Goal: Information Seeking & Learning: Learn about a topic

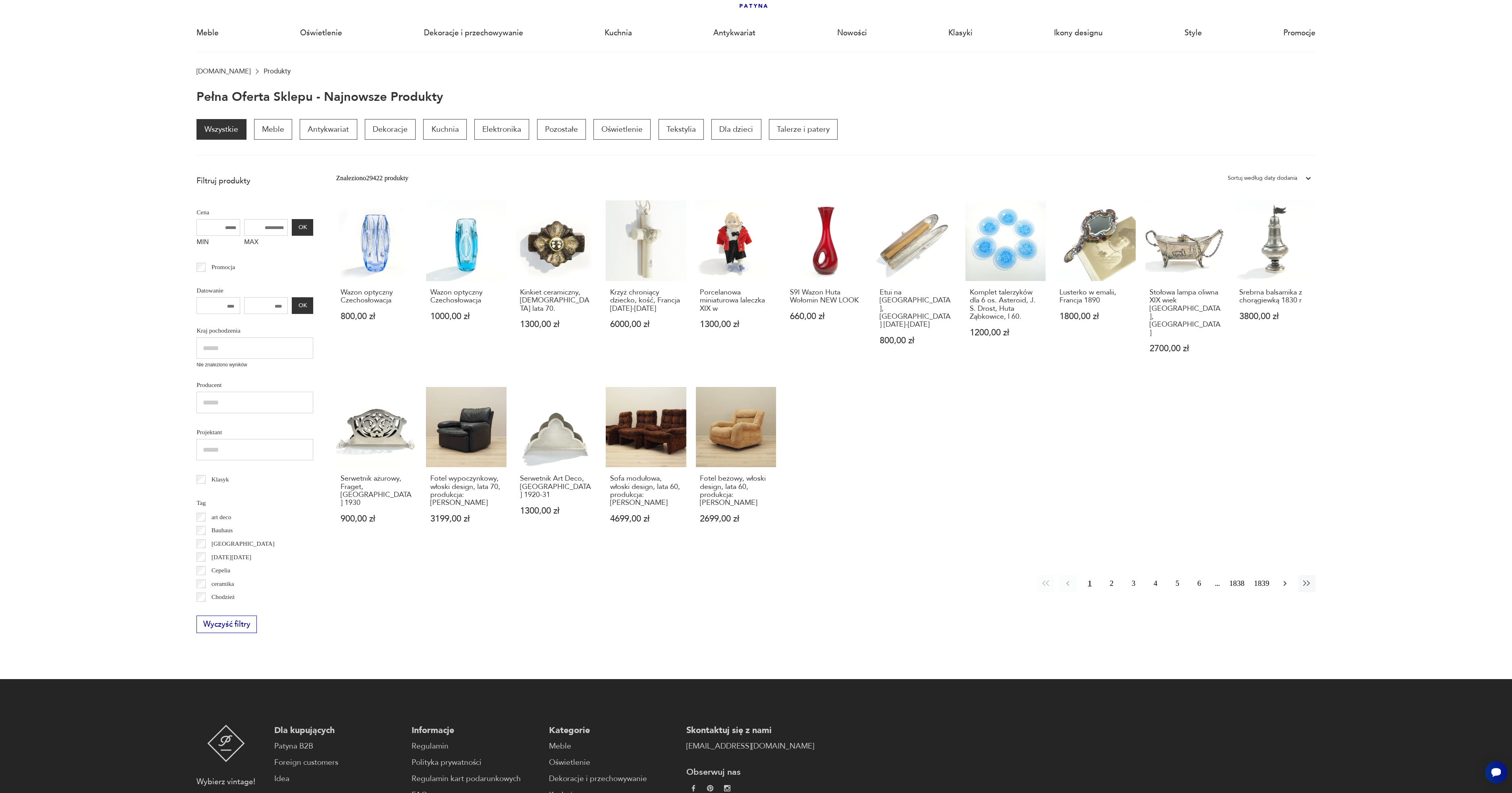
click at [1285, 581] on icon "button" at bounding box center [1285, 583] width 3 height 5
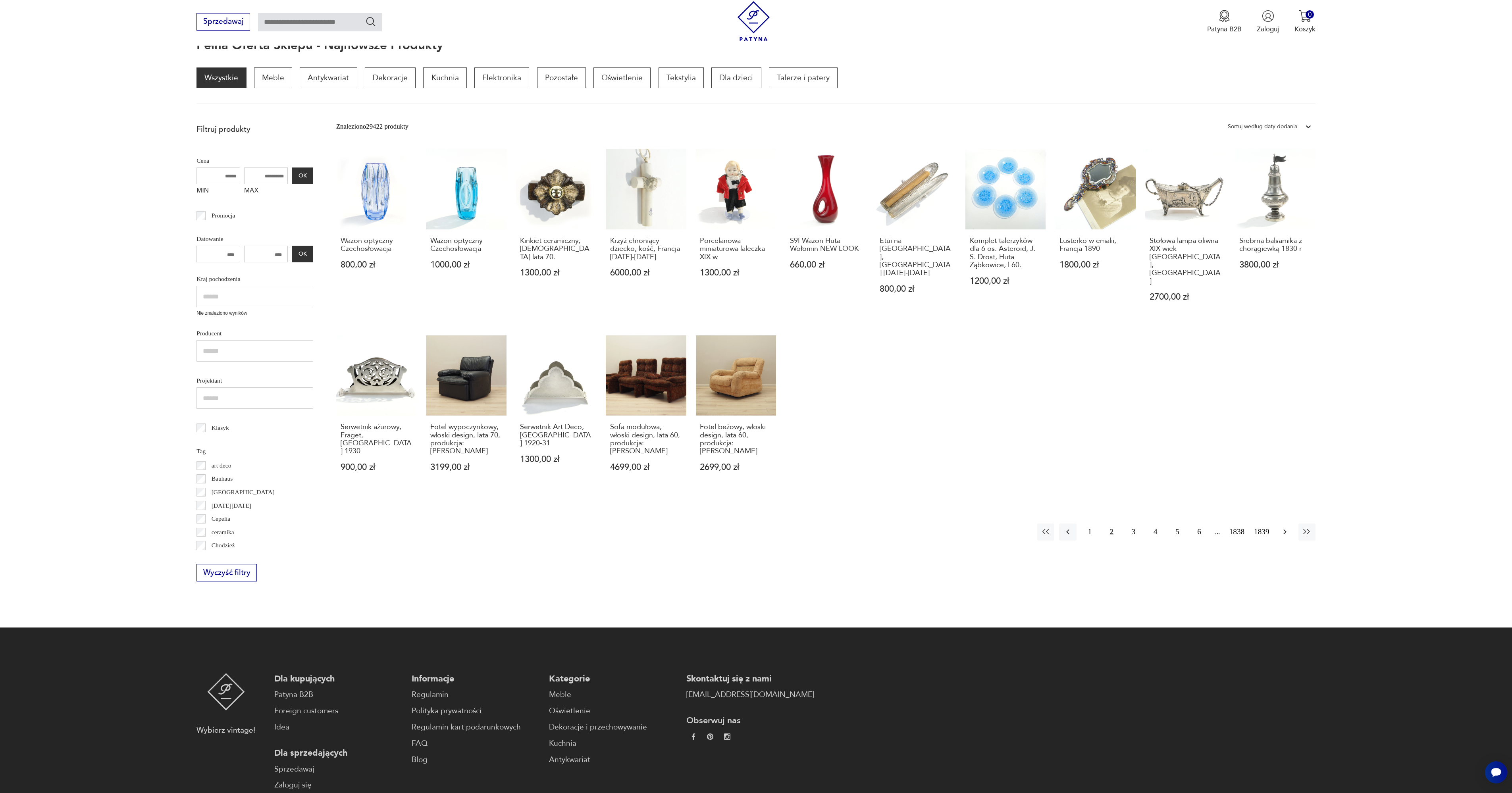
scroll to position [107, 0]
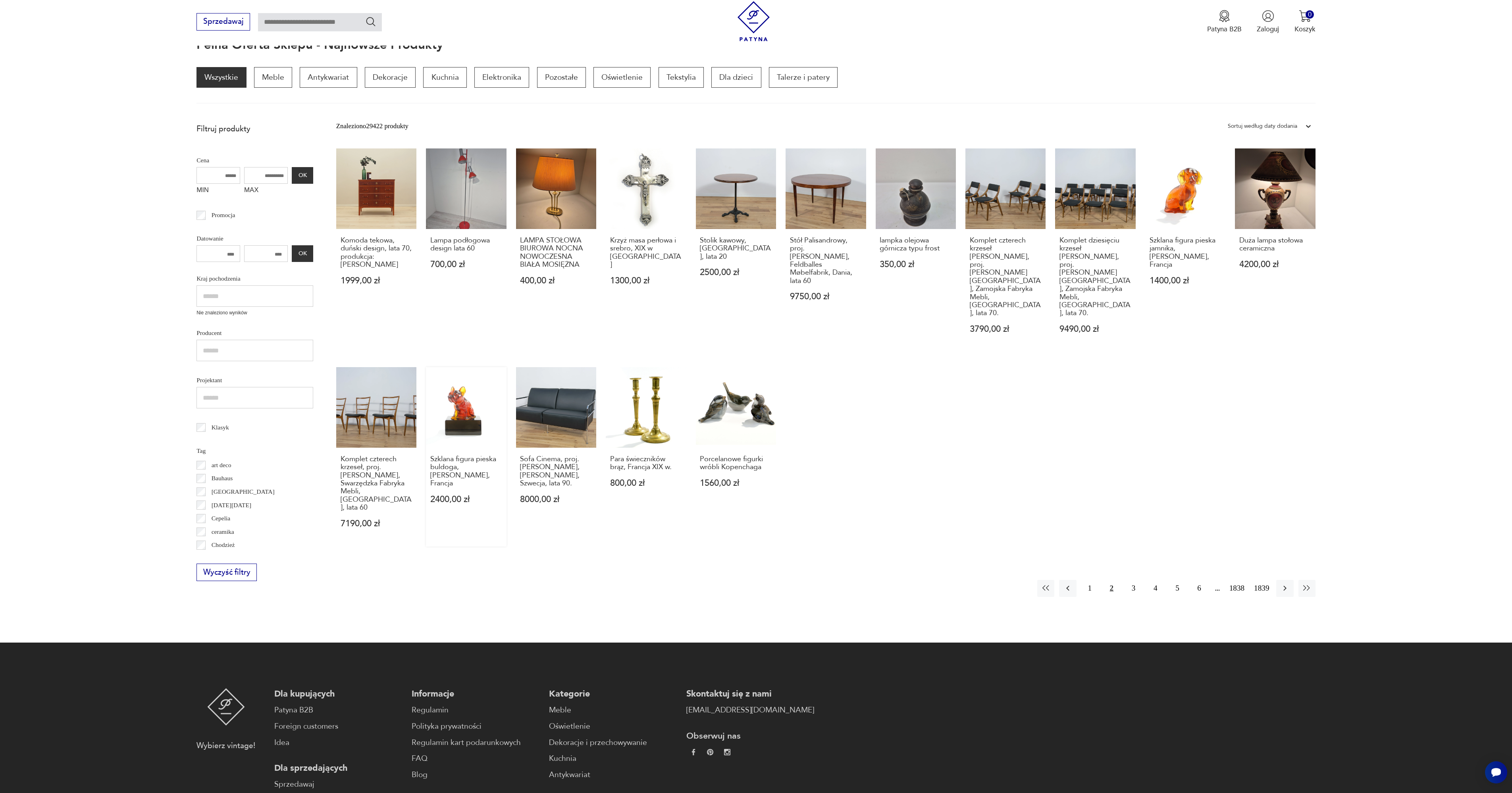
click at [456, 367] on link "Szklana figura pieska buldoga, Daum, Francja 2400,00 zł" at bounding box center [466, 457] width 80 height 179
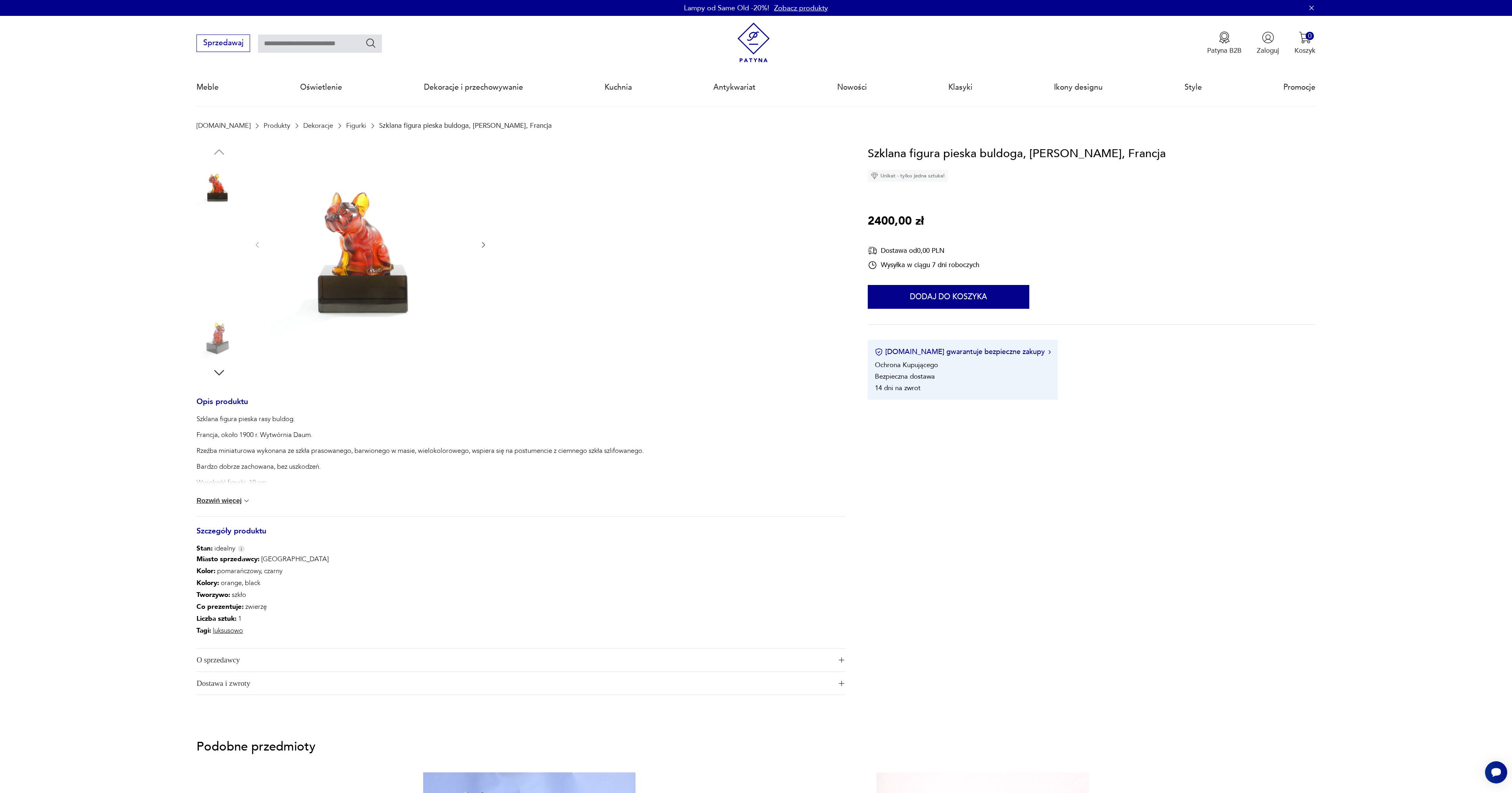
click at [394, 279] on img at bounding box center [369, 244] width 199 height 199
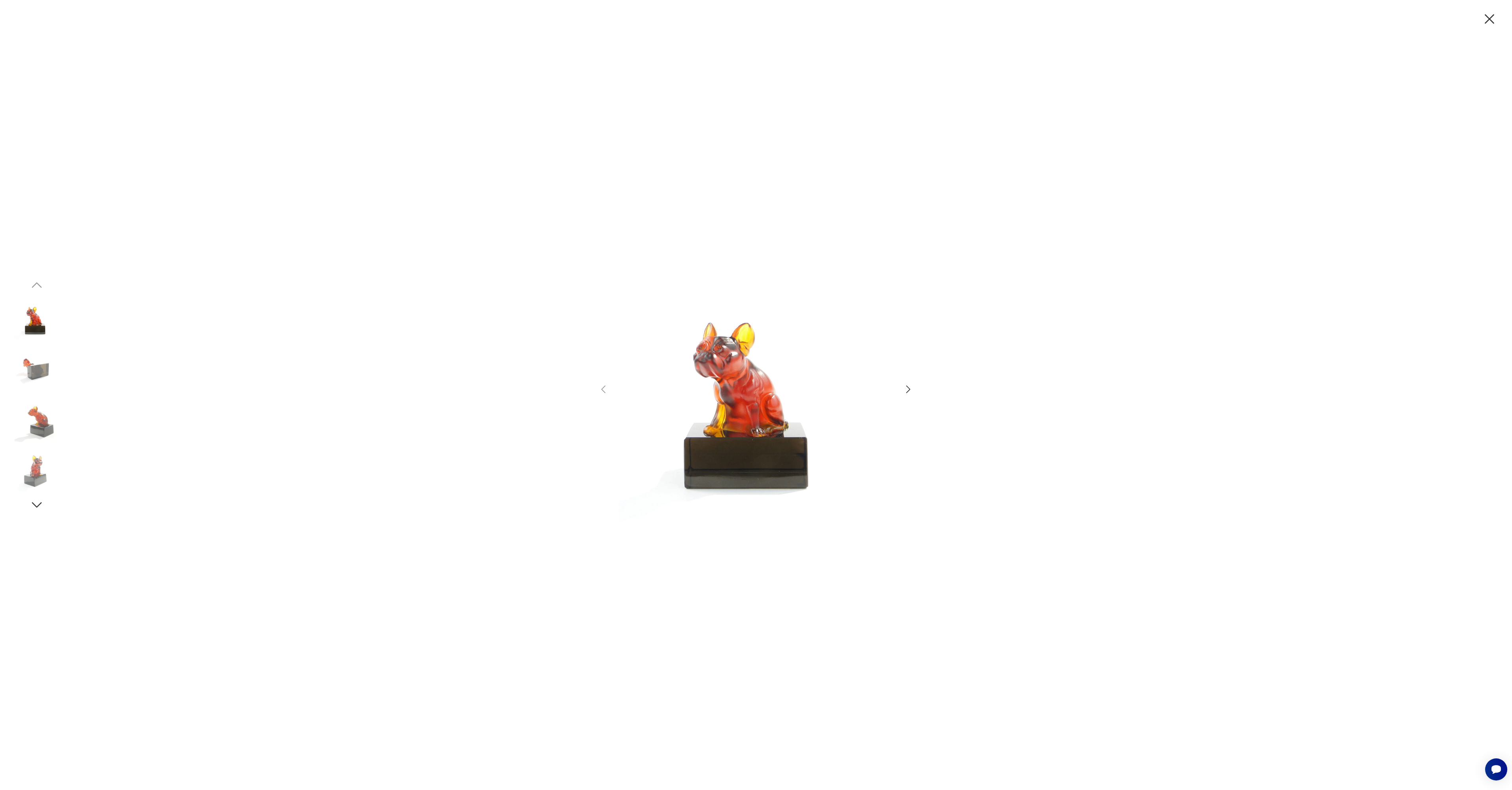
click at [1483, 18] on icon "button" at bounding box center [1489, 19] width 16 height 16
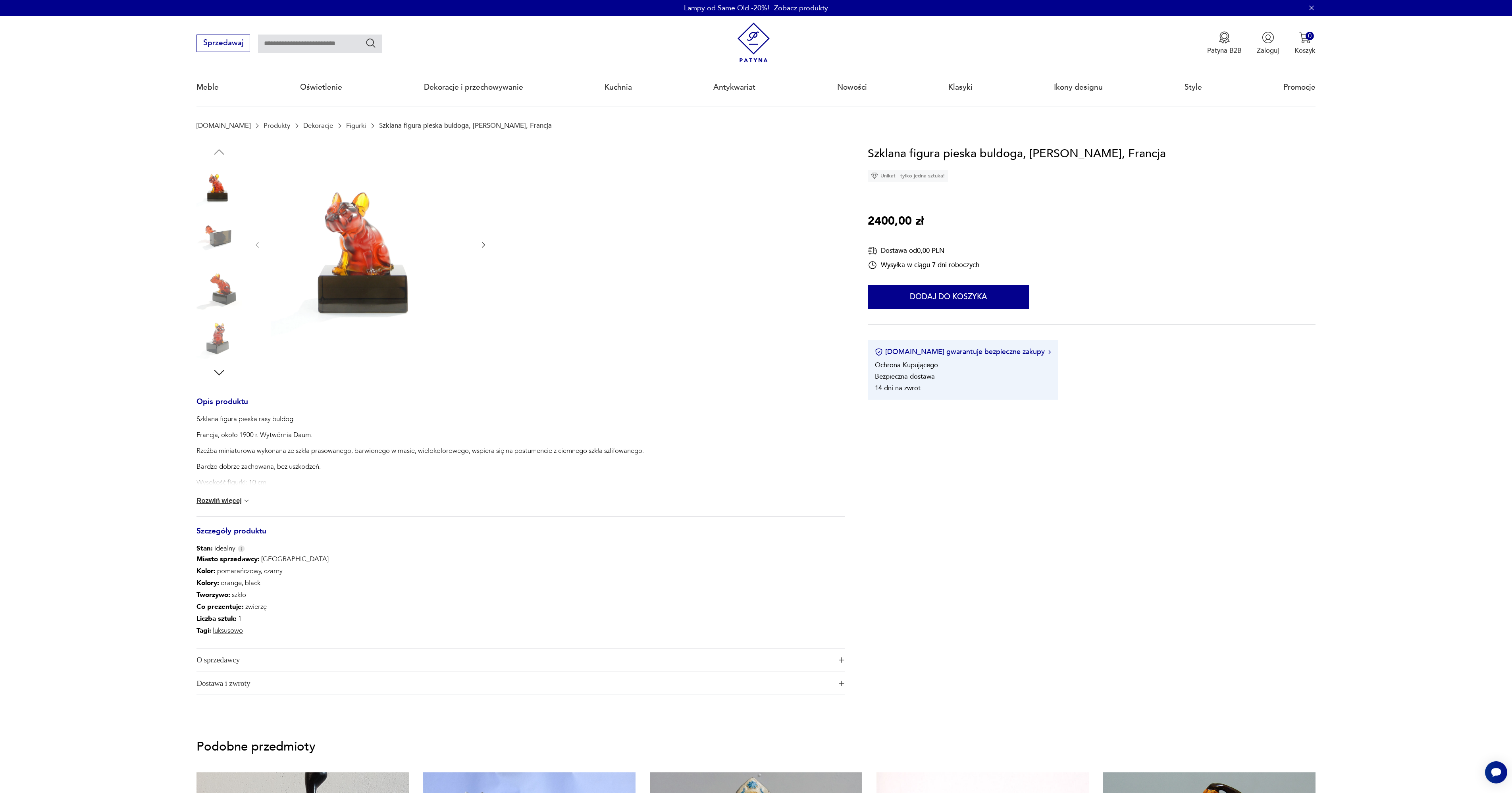
scroll to position [107, 0]
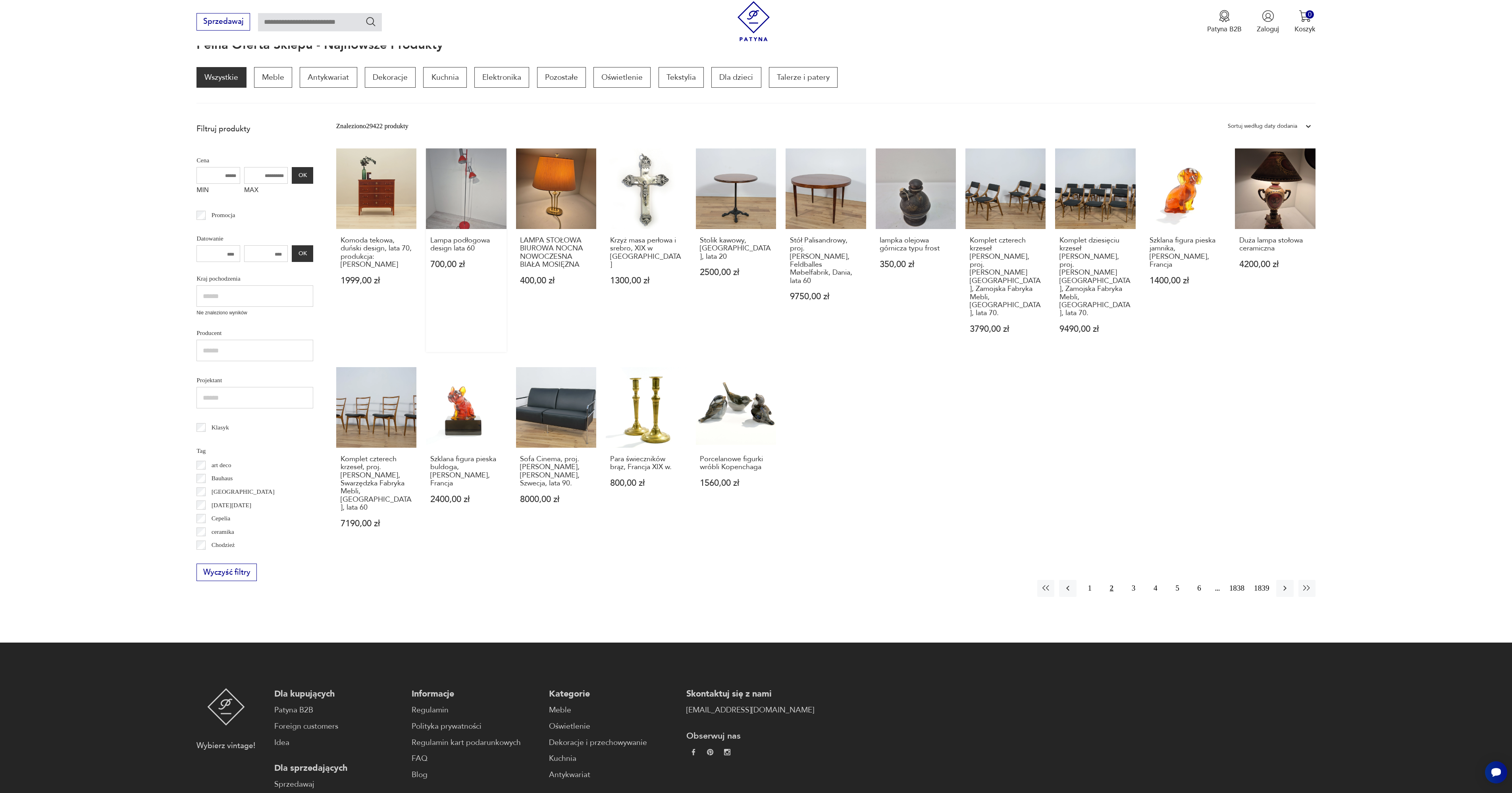
click at [454, 227] on link "Lampa podłogowa design lata 60 700,00 zł" at bounding box center [466, 250] width 80 height 204
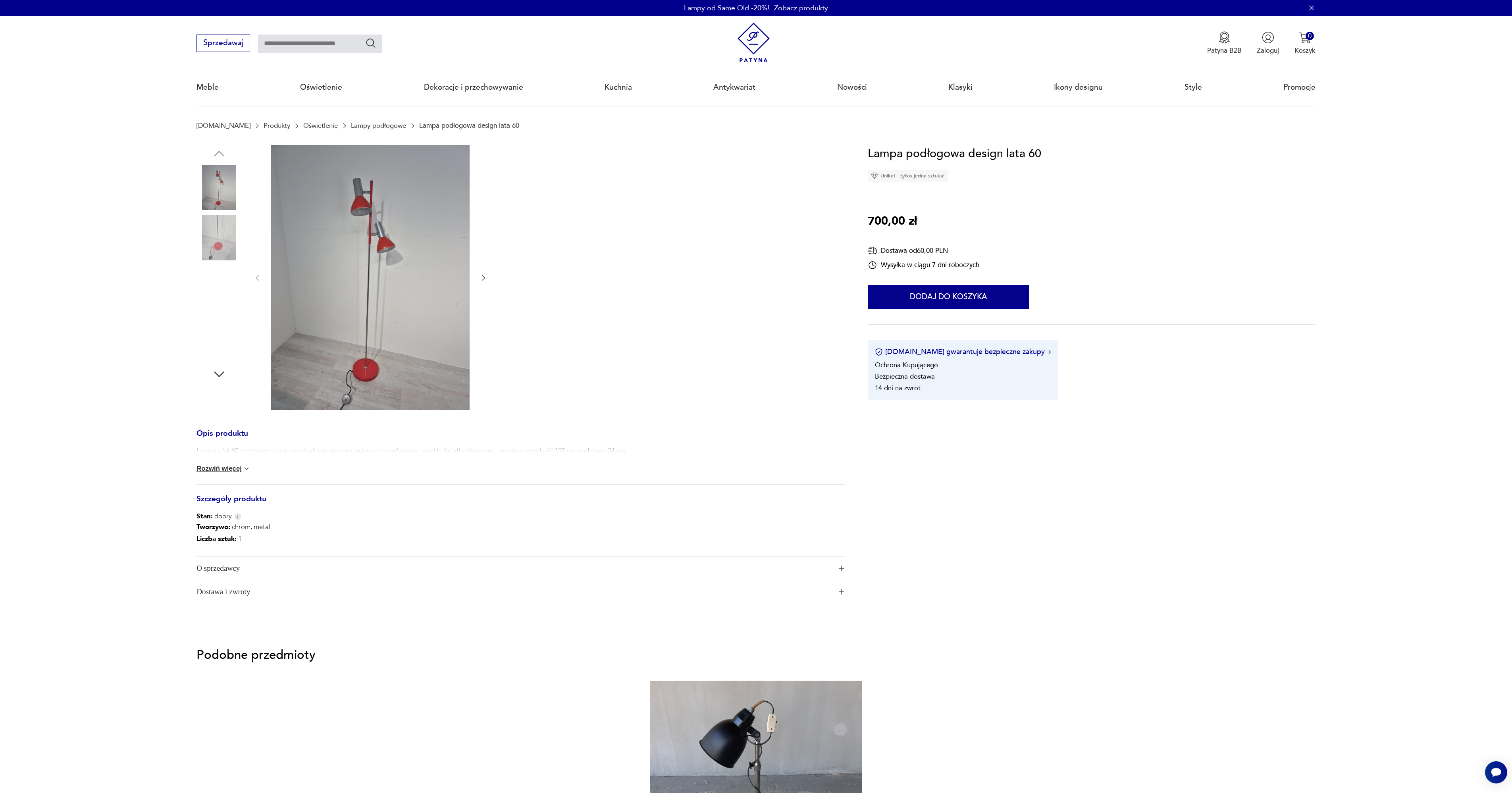
click at [354, 359] on img at bounding box center [369, 277] width 199 height 265
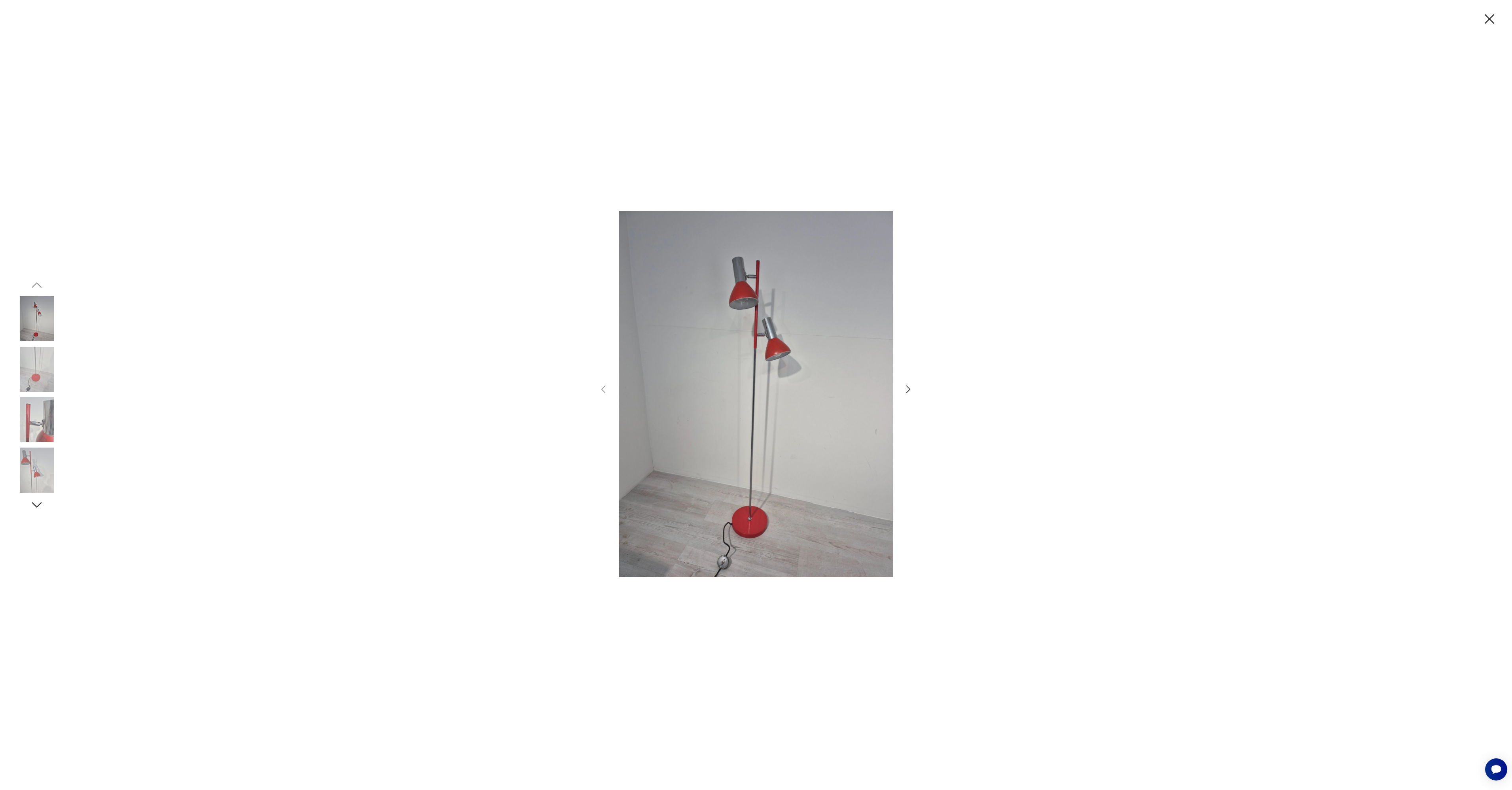
click at [909, 391] on icon "button" at bounding box center [909, 389] width 12 height 12
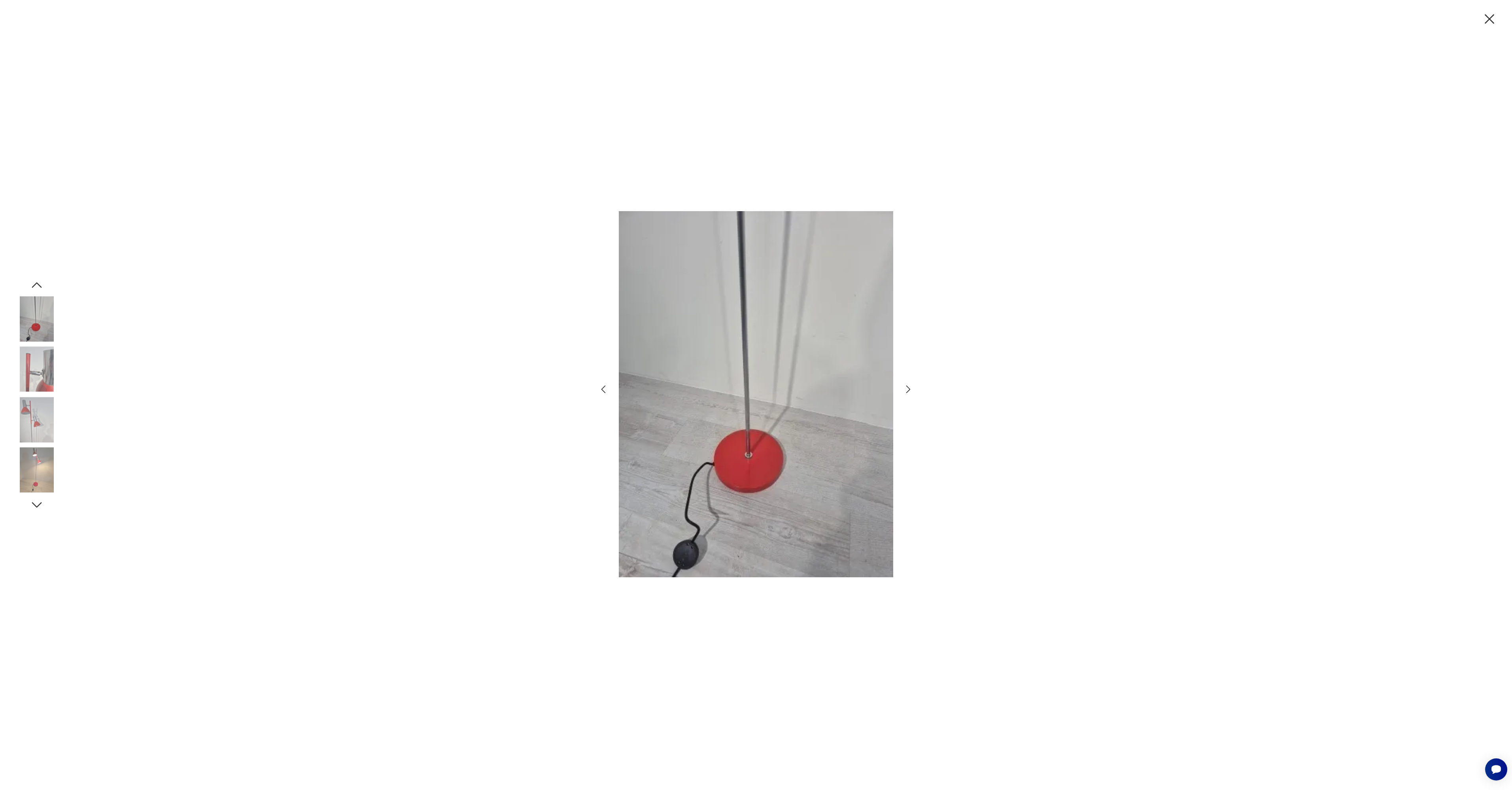
click at [909, 391] on icon "button" at bounding box center [909, 389] width 12 height 12
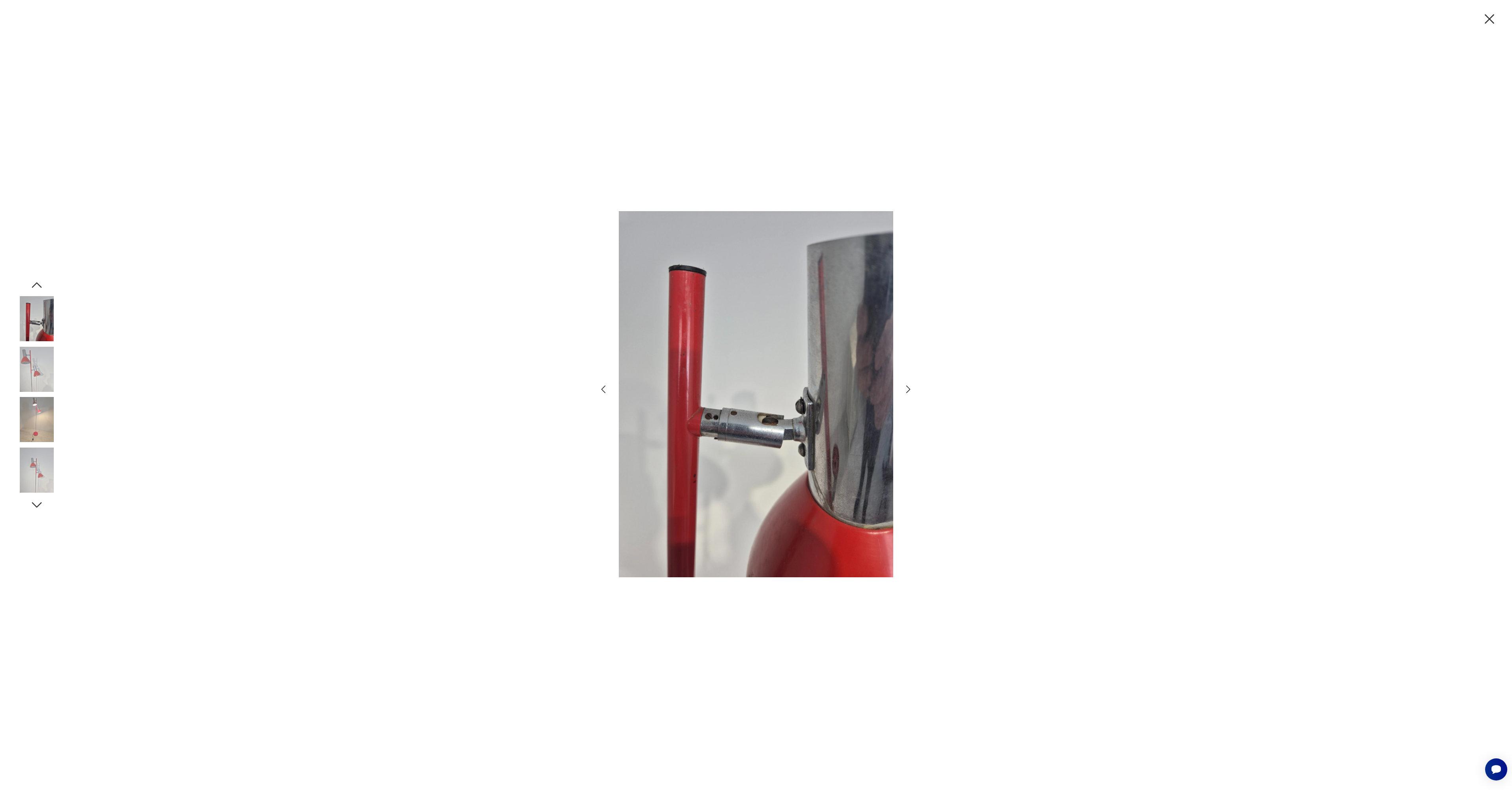
click at [909, 391] on icon "button" at bounding box center [909, 389] width 12 height 12
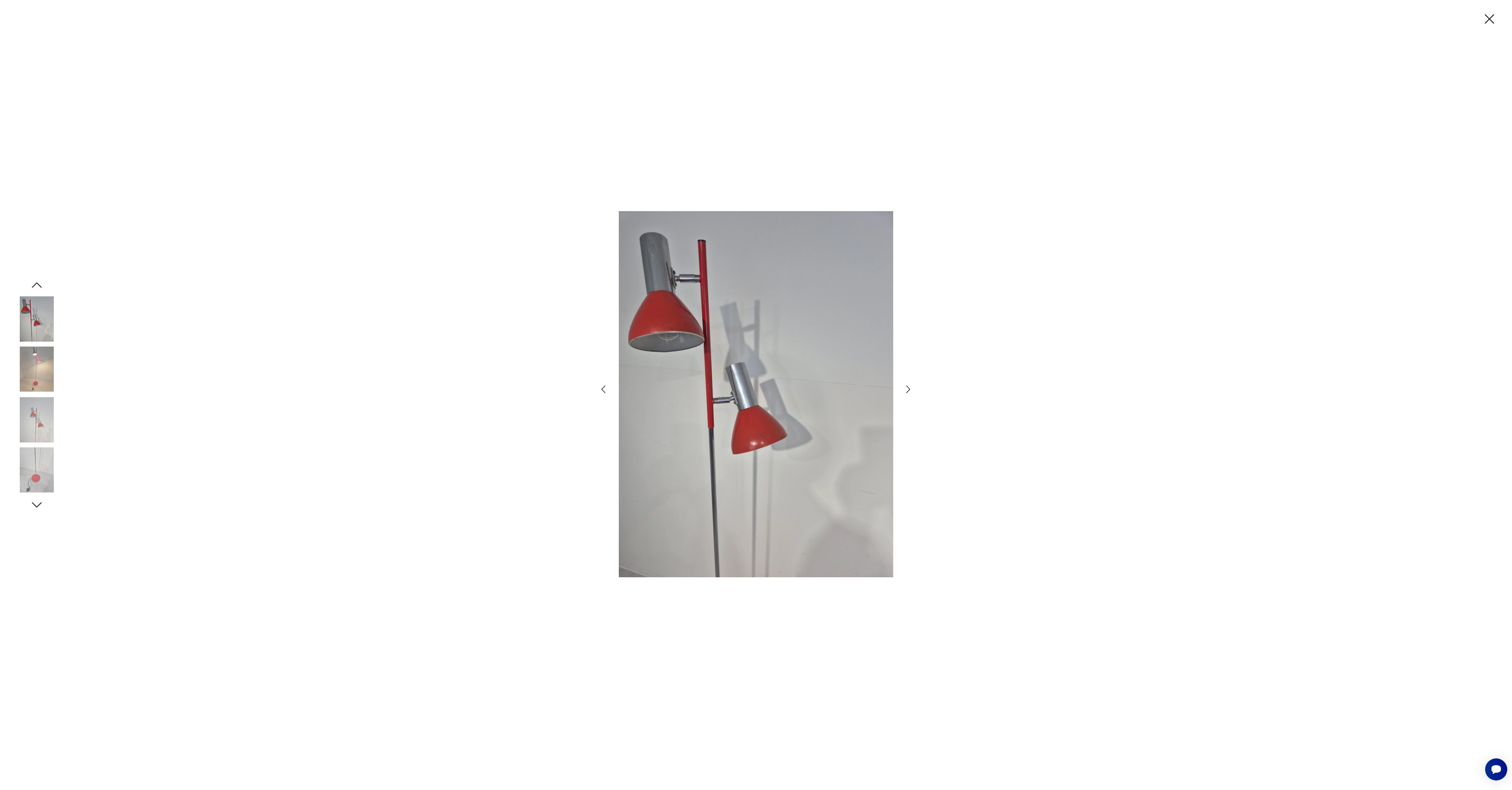
click at [909, 391] on icon "button" at bounding box center [909, 389] width 12 height 12
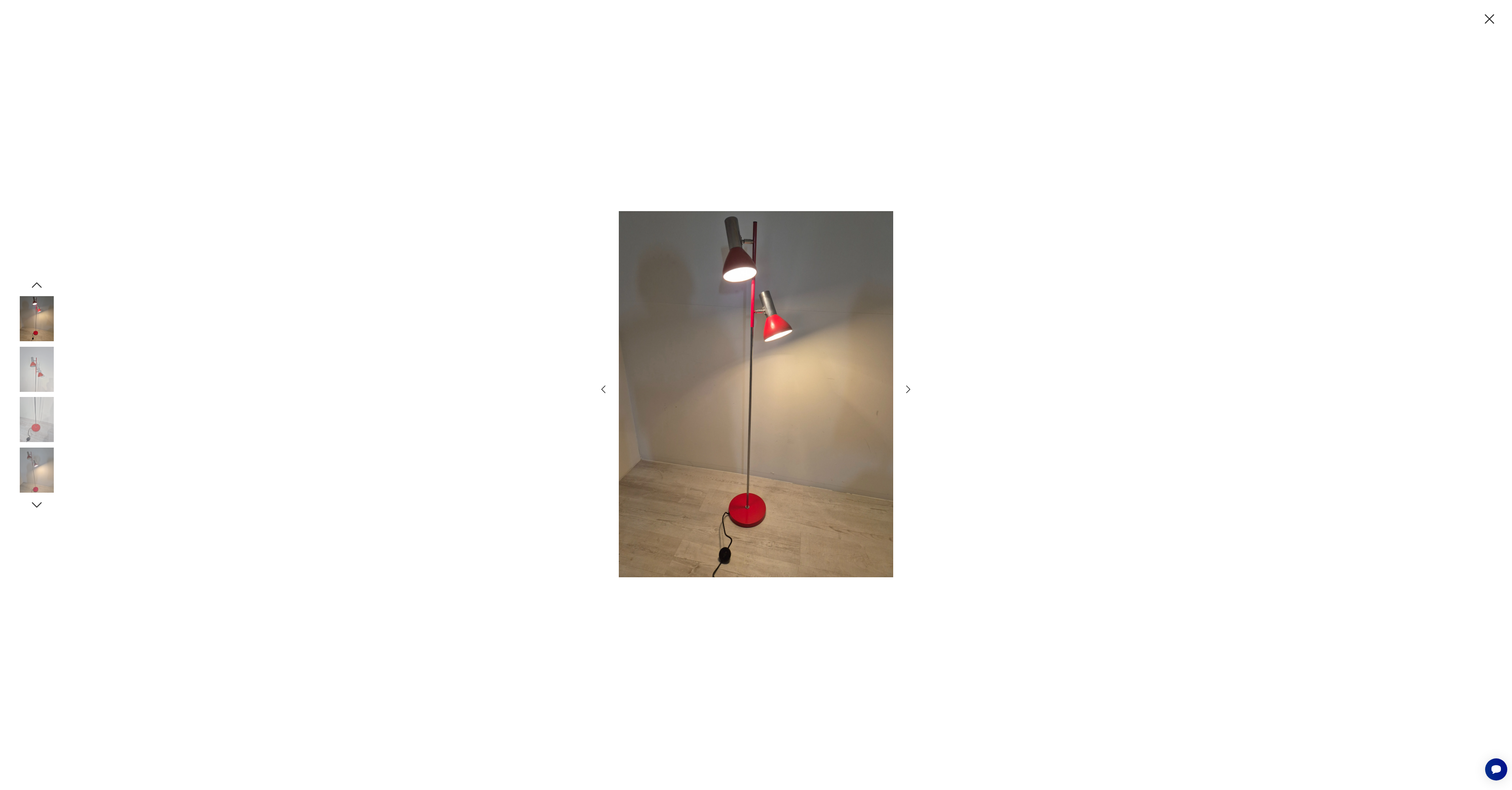
click at [909, 391] on icon "button" at bounding box center [909, 389] width 12 height 12
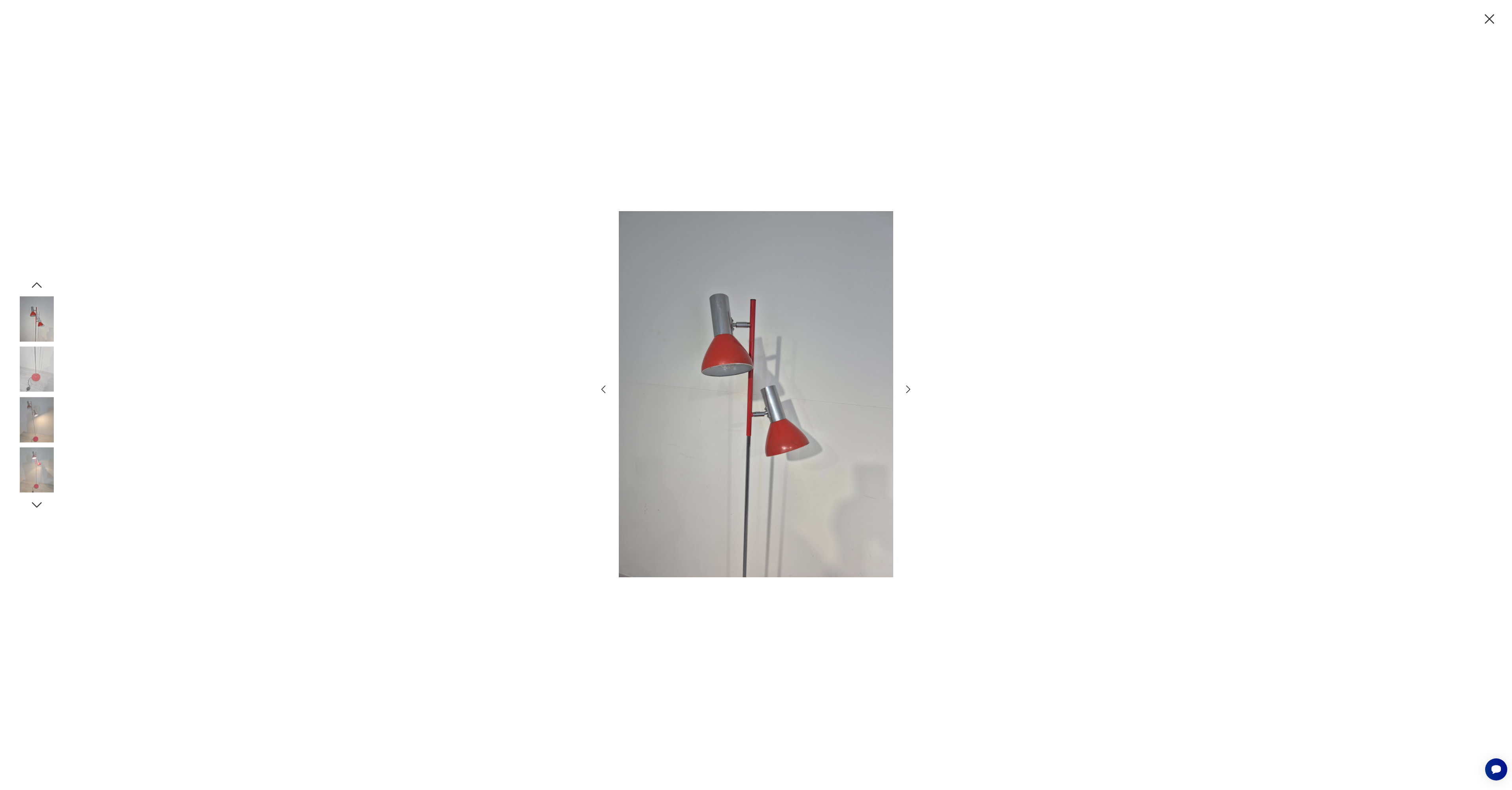
click at [909, 391] on icon "button" at bounding box center [909, 389] width 12 height 12
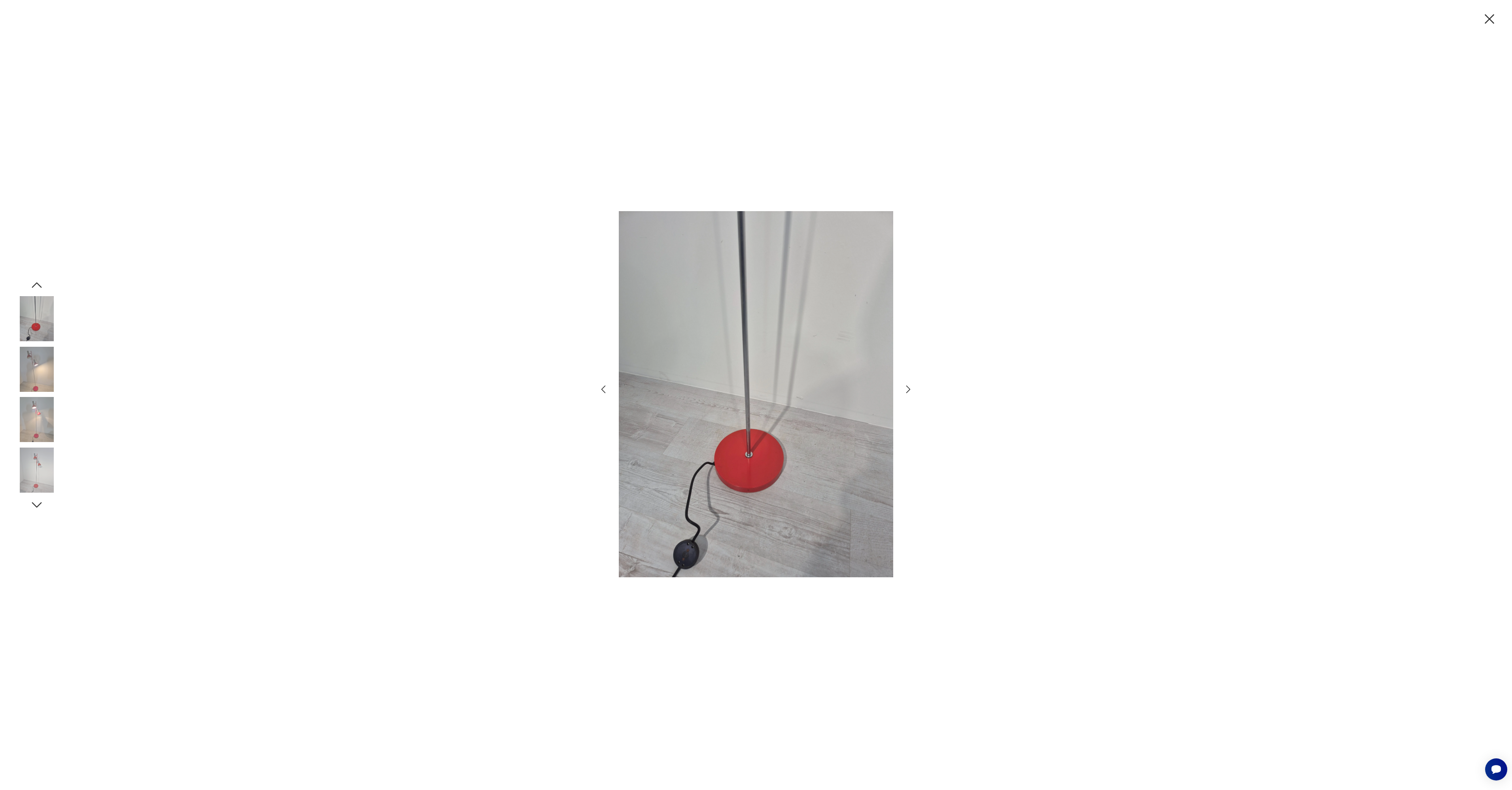
click at [1490, 19] on icon "button" at bounding box center [1490, 19] width 9 height 9
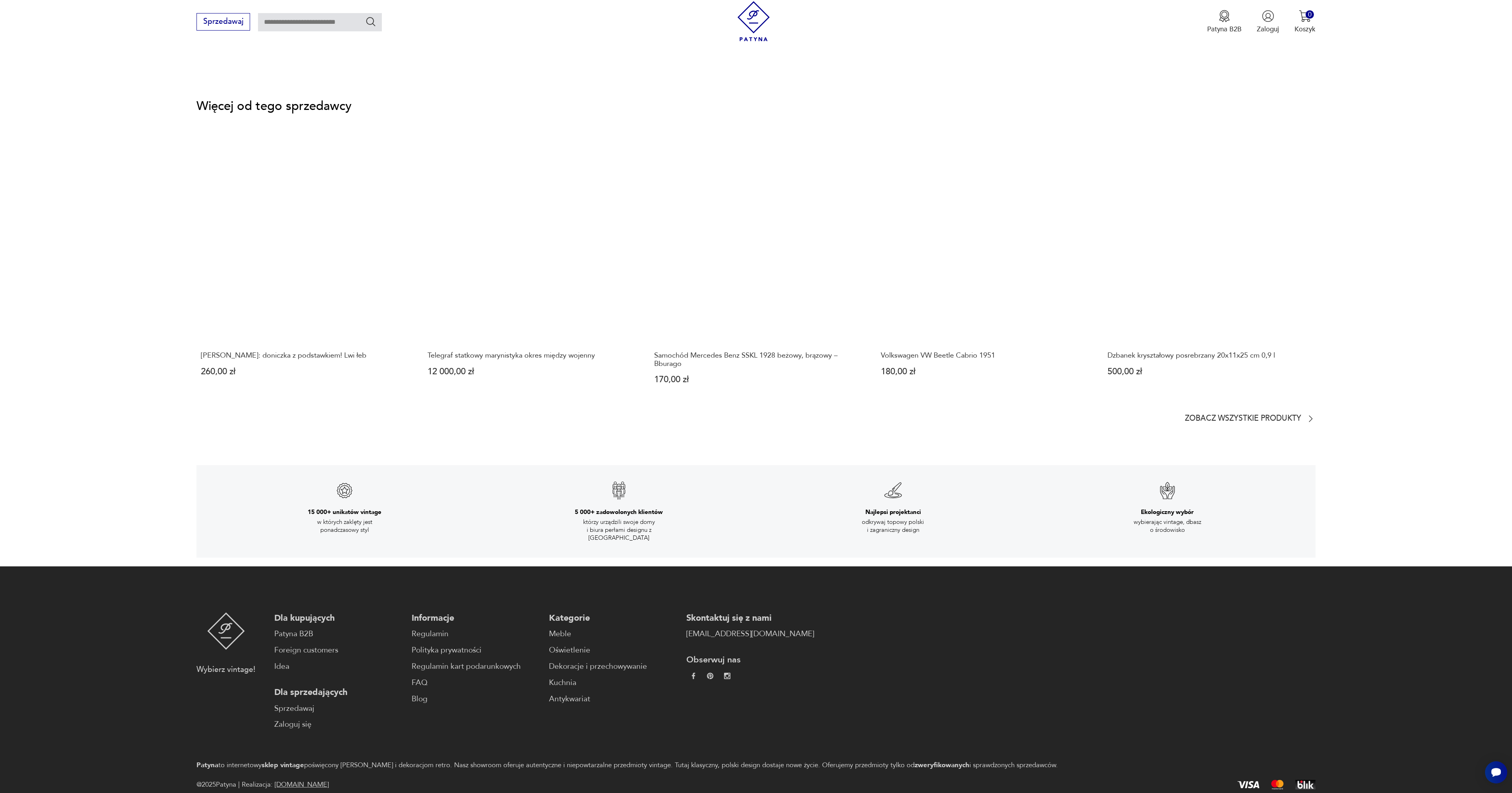
scroll to position [1170, 0]
